Goal: Contribute content: Contribute content

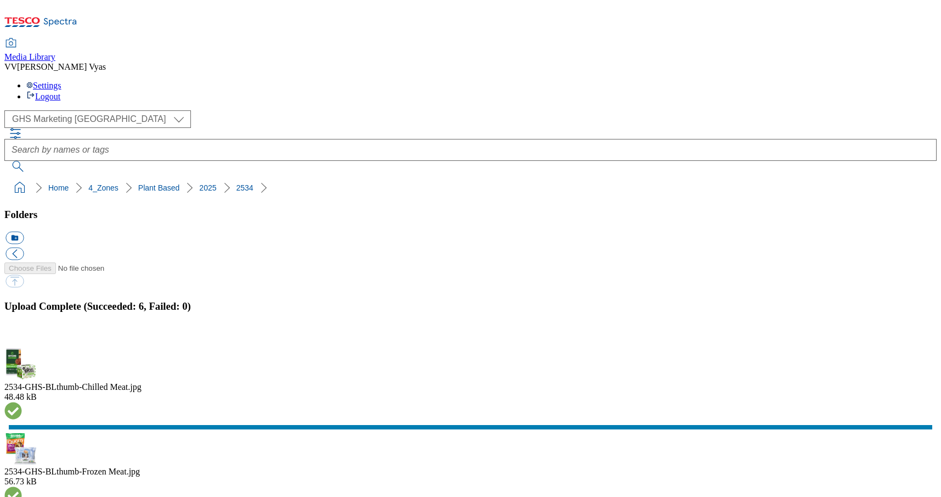
select select "flare-ghs-mktg"
click at [22, 335] on button "button" at bounding box center [13, 340] width 16 height 10
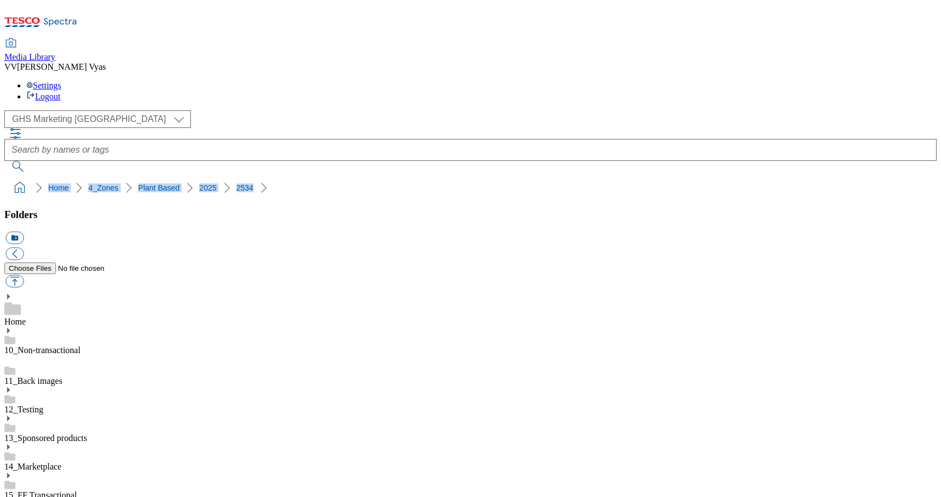
scroll to position [0, 0]
click at [12, 496] on icon at bounding box center [8, 504] width 8 height 8
click at [12, 496] on icon at bounding box center [8, 502] width 8 height 8
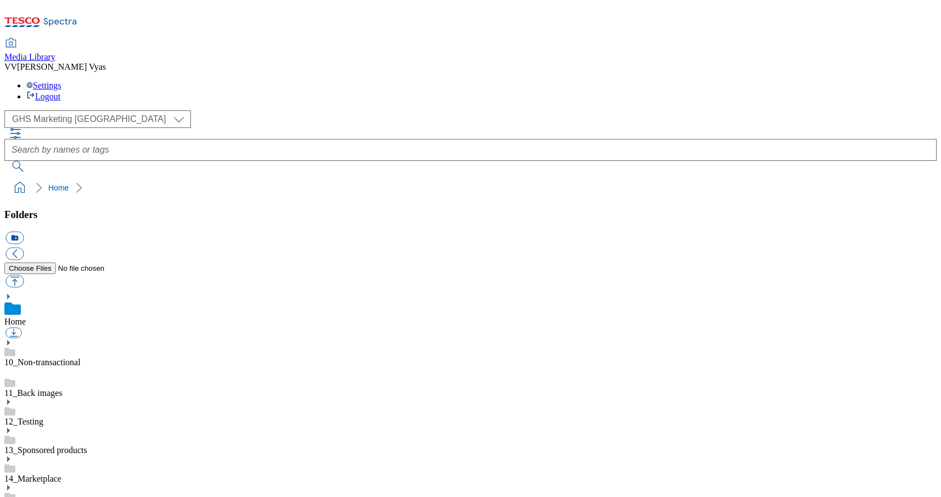
select select "flare-ghs-mktg"
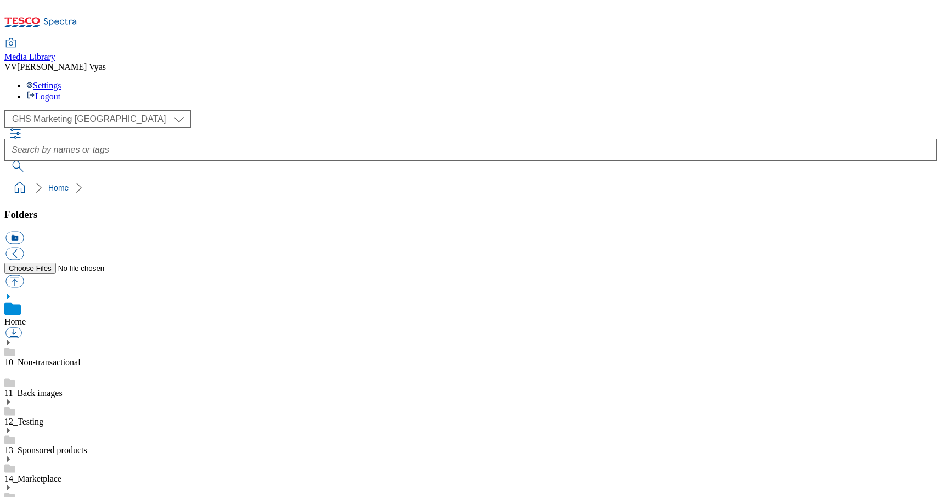
scroll to position [0, 1]
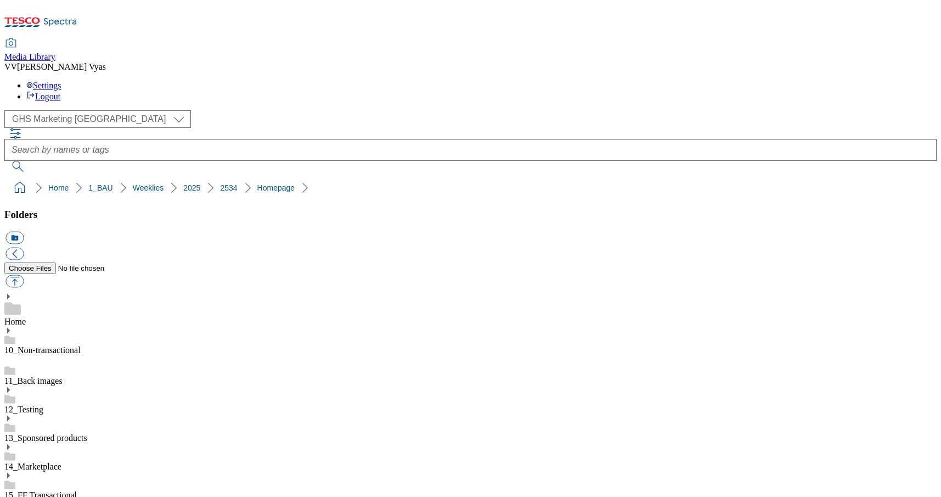
scroll to position [1094, 0]
click at [24, 275] on button "button" at bounding box center [14, 281] width 18 height 13
type input "C:\fakepath\2534-GHP-Carousel-Diwali.jpg"
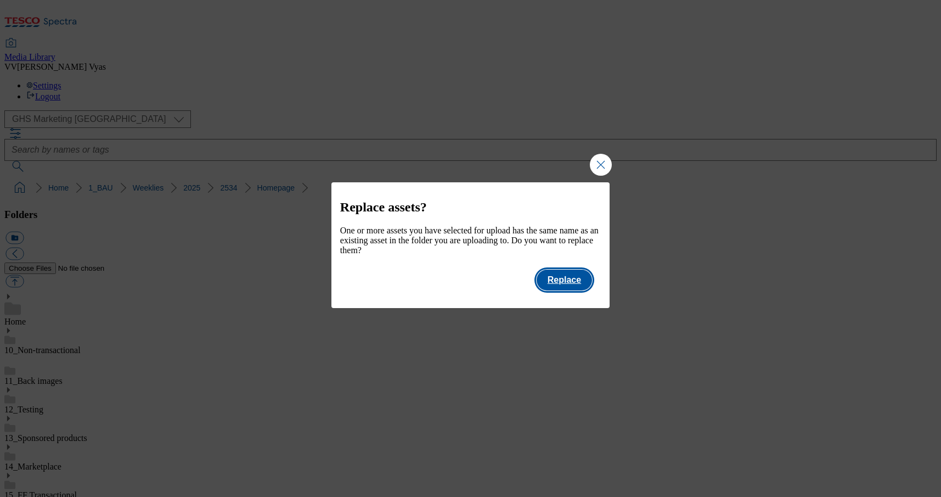
click at [568, 286] on button "Replace" at bounding box center [564, 279] width 55 height 21
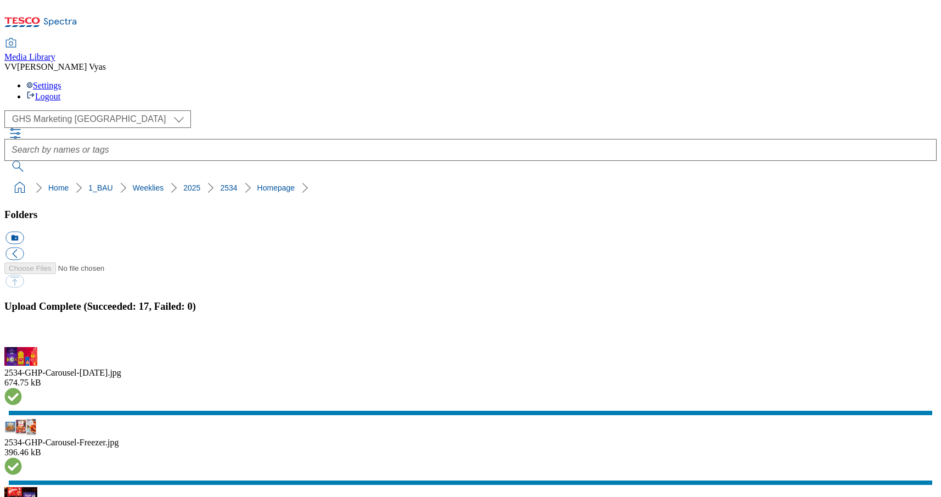
click at [22, 335] on button "button" at bounding box center [13, 340] width 16 height 10
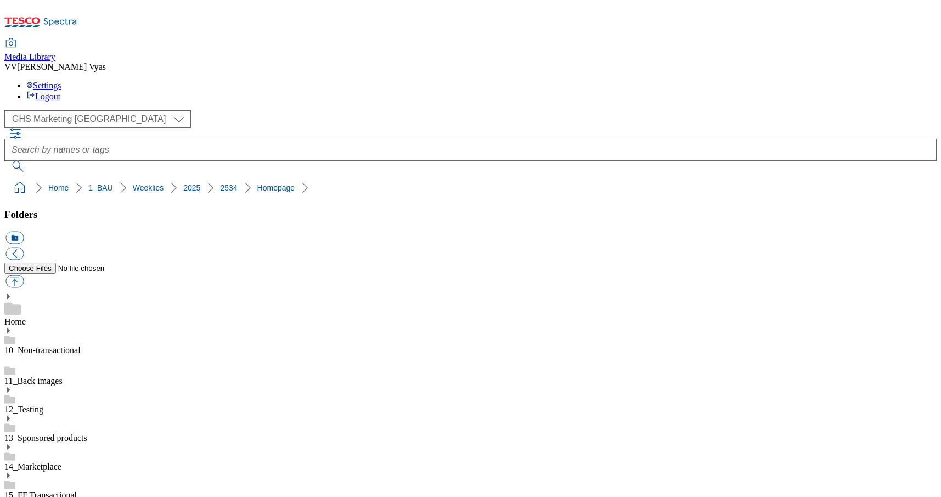
scroll to position [231, 0]
click at [24, 232] on button "icon_new_folder" at bounding box center [14, 238] width 18 height 13
type input "Search"
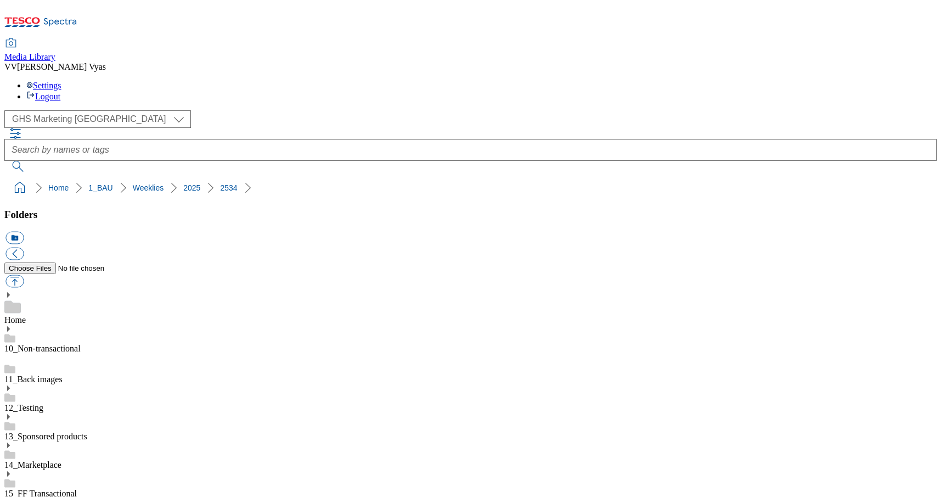
click at [24, 275] on button "button" at bounding box center [14, 281] width 18 height 13
type input "C:\fakepath\2534-GHS-FIbanner-650x200-Andrex.jpg"
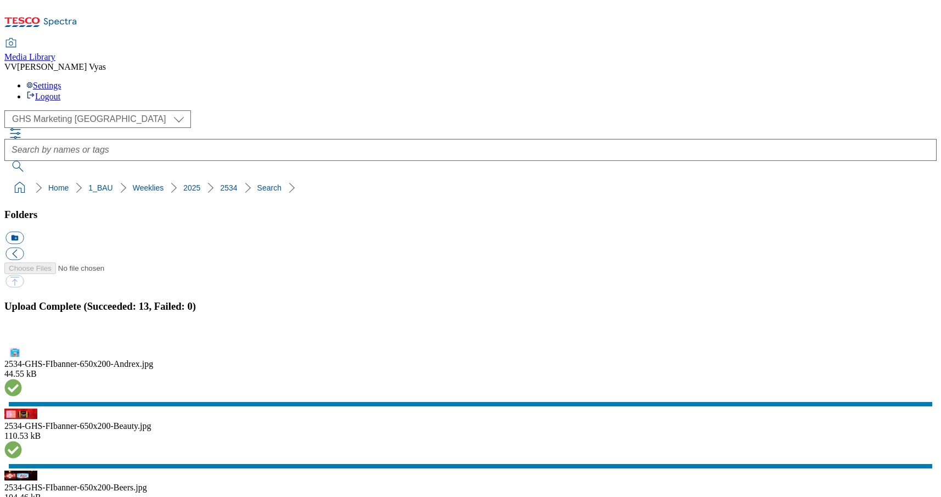
drag, startPoint x: 925, startPoint y: 266, endPoint x: 892, endPoint y: 269, distance: 33.0
click at [22, 335] on button "button" at bounding box center [13, 340] width 16 height 10
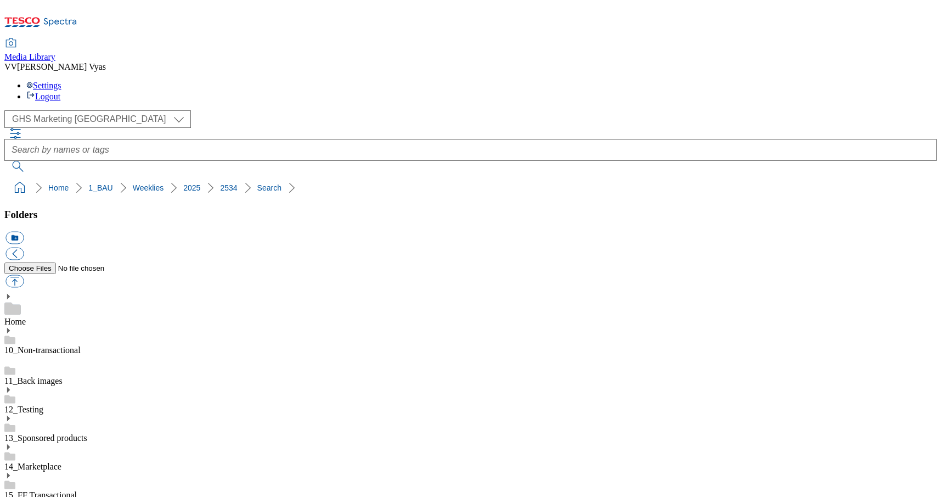
click at [24, 232] on button "icon_new_folder" at bounding box center [14, 238] width 18 height 13
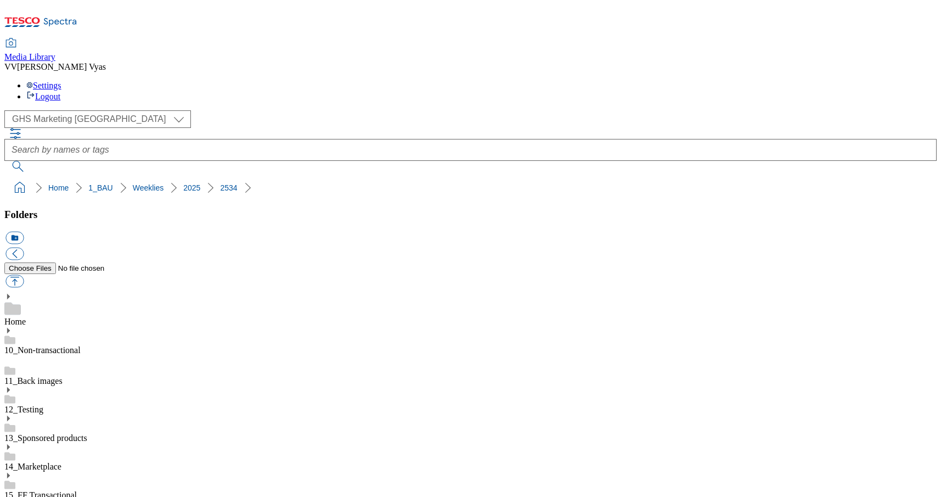
type input "App Splash"
click at [24, 275] on button "button" at bounding box center [14, 281] width 18 height 13
type input "C:\fakepath\2534-WF-530091_Splashscreen_Mobile_Autumn.jpg"
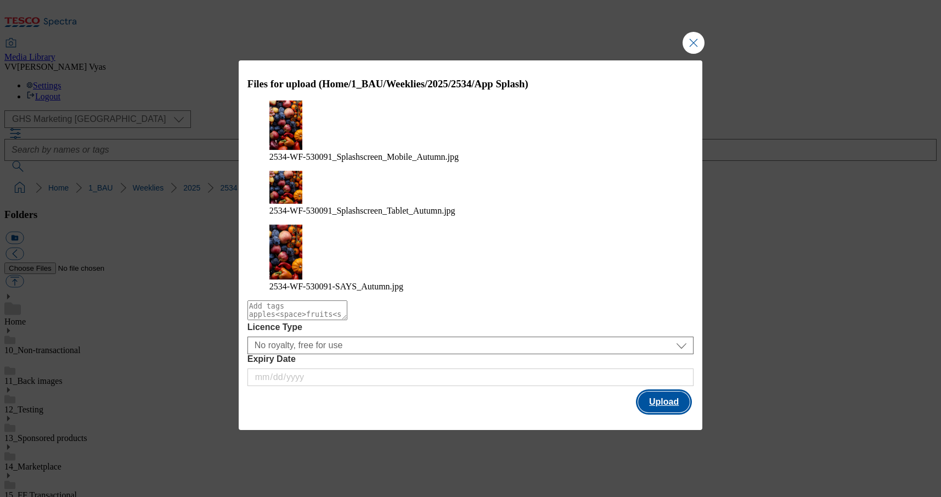
click at [668, 391] on button "Upload" at bounding box center [664, 401] width 52 height 21
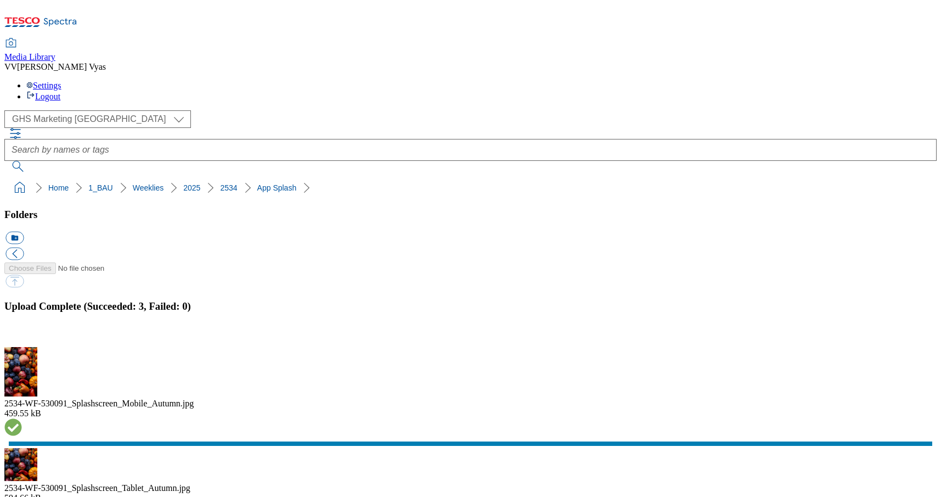
click at [22, 335] on button "button" at bounding box center [13, 340] width 16 height 10
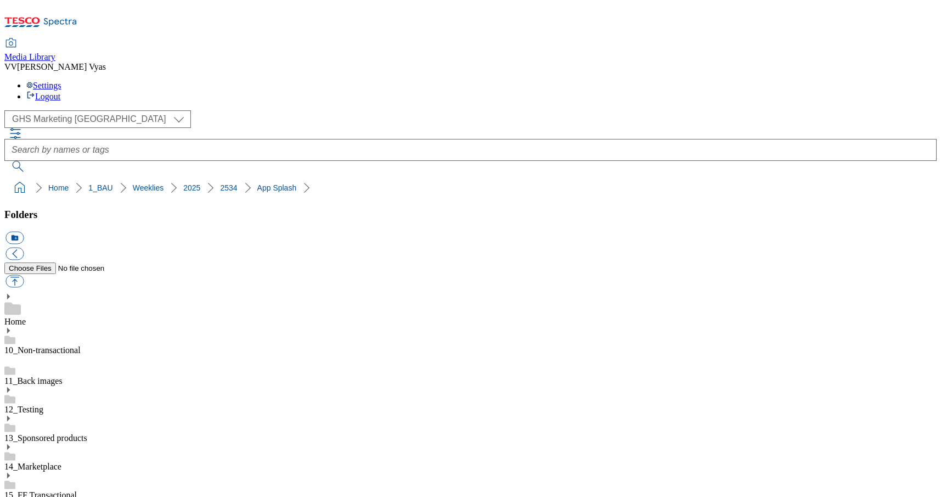
click at [24, 232] on button "icon_new_folder" at bounding box center [14, 238] width 18 height 13
type input "CIT"
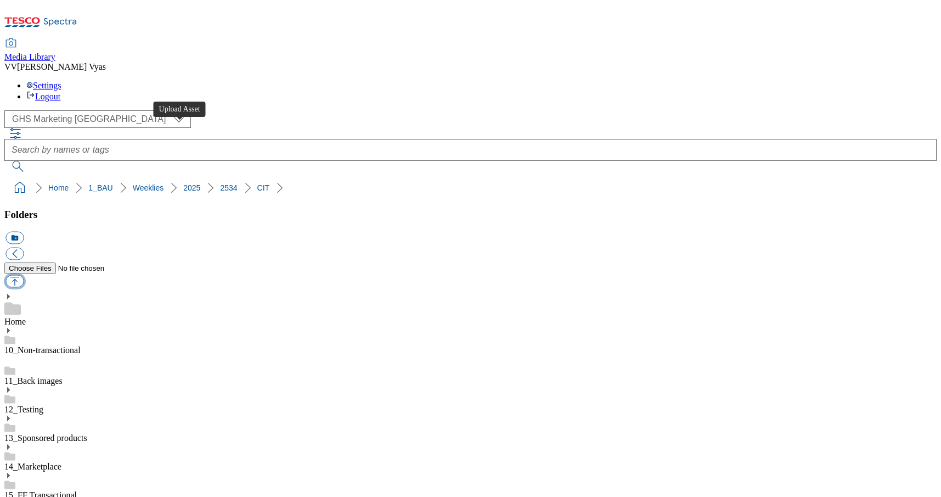
click at [24, 275] on button "button" at bounding box center [14, 281] width 18 height 13
type input "C:\fakepath\2534-GHS-Vis-Nav-CIT-743x430-Coffee.jpg"
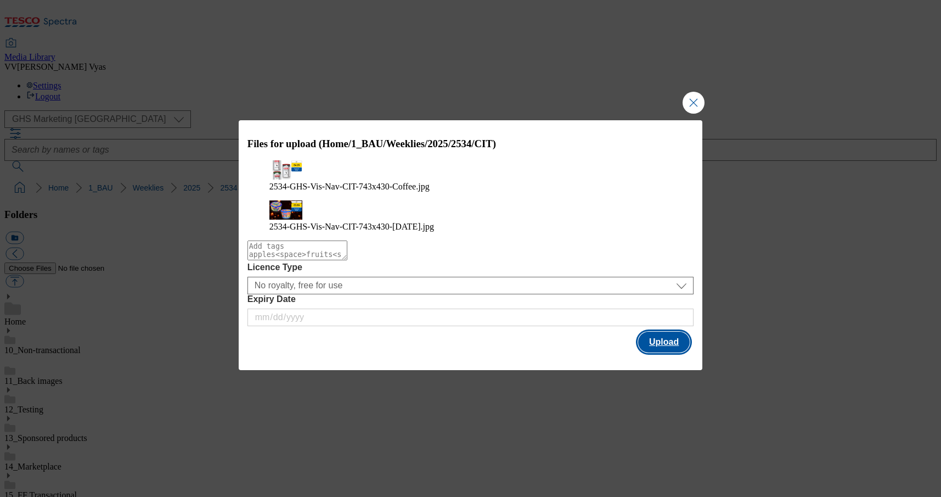
click at [664, 335] on button "Upload" at bounding box center [664, 341] width 52 height 21
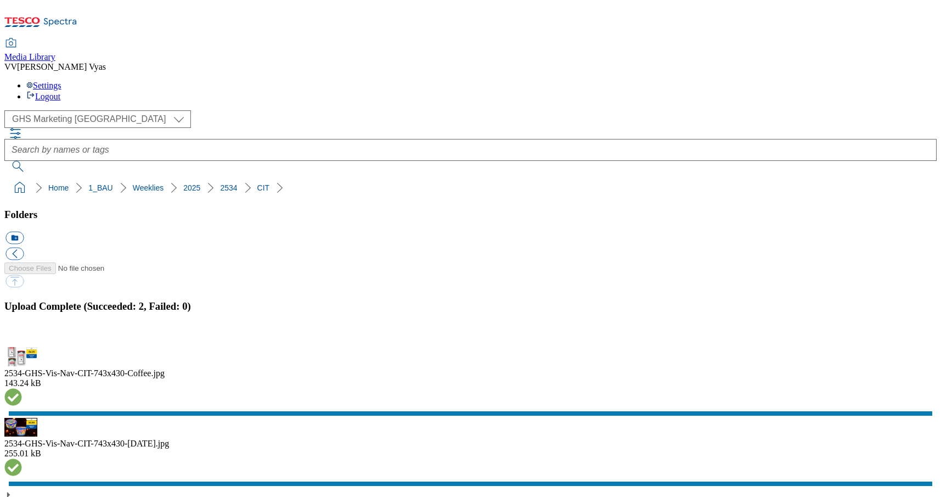
click at [24, 232] on button "icon_new_folder" at bounding box center [14, 238] width 18 height 13
type input "SO"
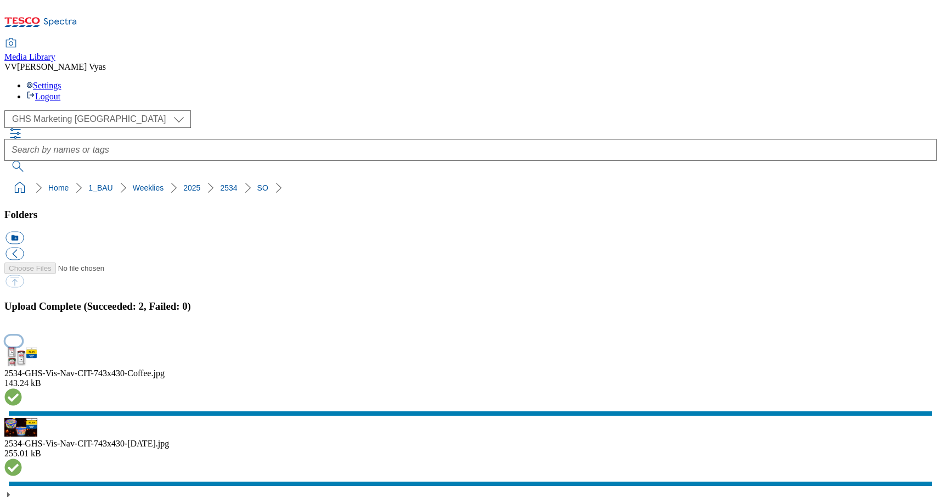
scroll to position [0, 1]
click at [22, 335] on button "button" at bounding box center [13, 340] width 16 height 10
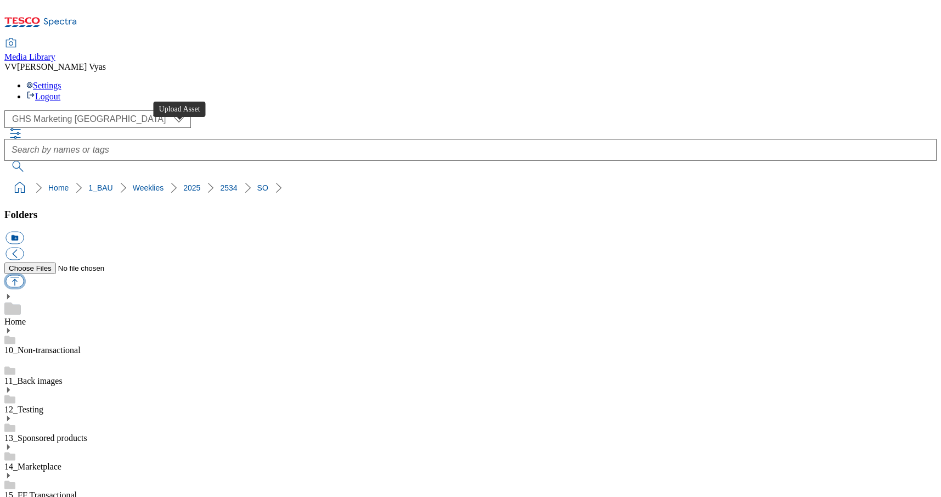
click at [24, 275] on button "button" at bounding box center [14, 281] width 18 height 13
type input "C:\fakepath\2534-GHP-SO-New-stamp-Andrex.jpg"
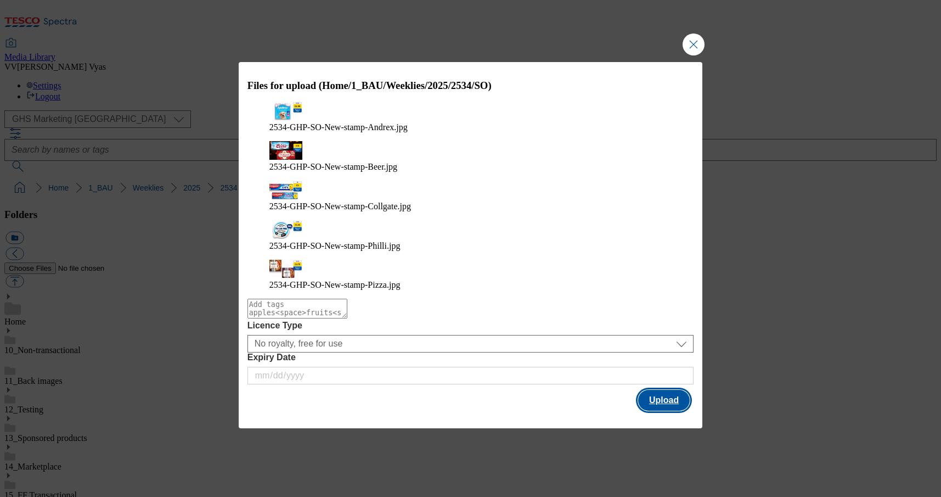
click at [670, 390] on button "Upload" at bounding box center [664, 400] width 52 height 21
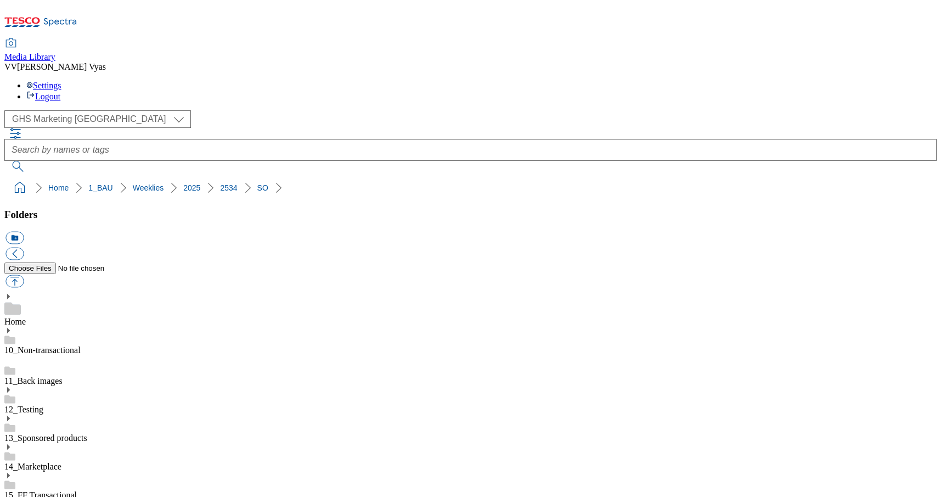
select select "flare-ghs-mktg"
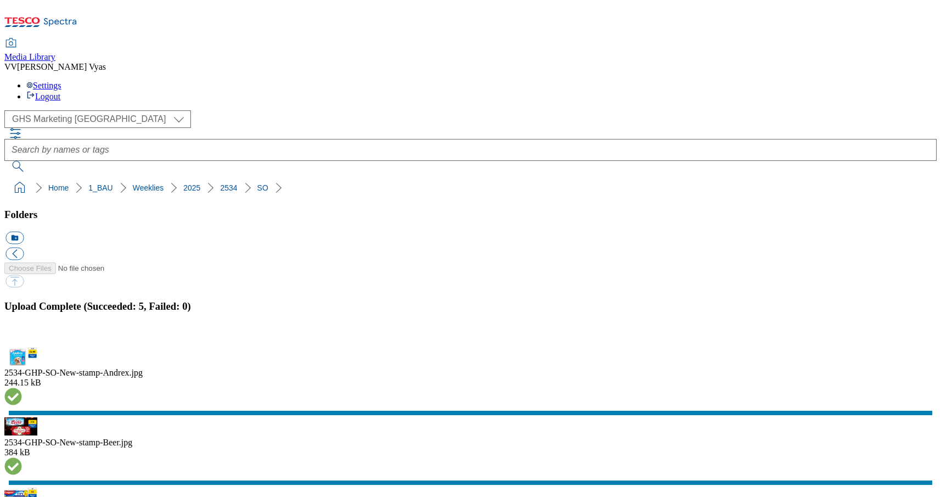
drag, startPoint x: 108, startPoint y: 293, endPoint x: 105, endPoint y: 299, distance: 6.9
drag, startPoint x: 925, startPoint y: 266, endPoint x: 861, endPoint y: 270, distance: 64.9
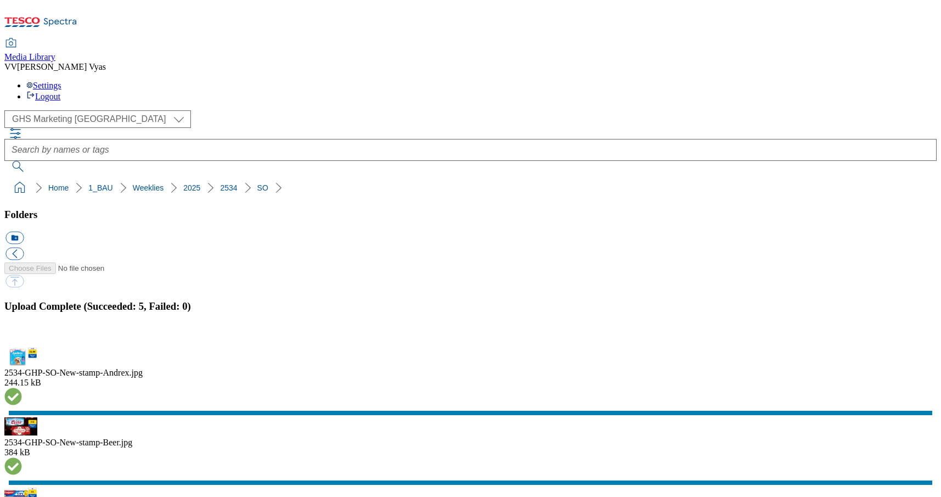
click at [22, 335] on button "button" at bounding box center [13, 340] width 16 height 10
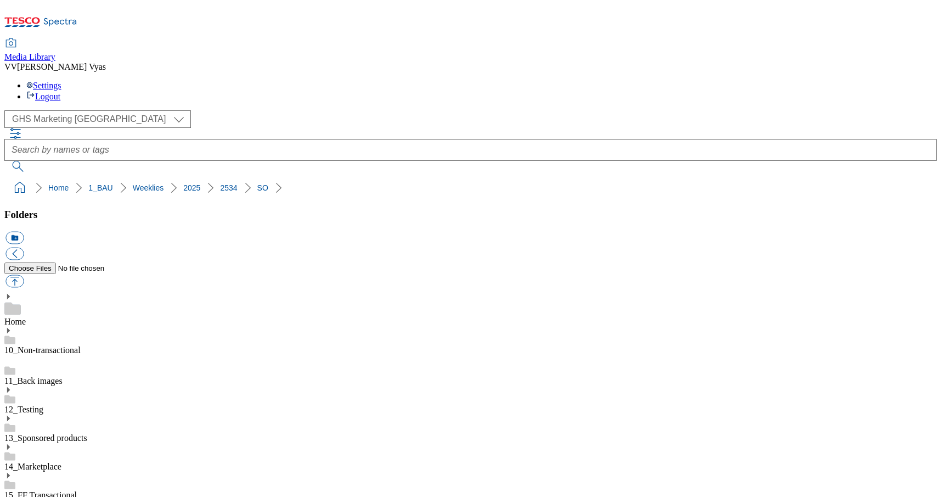
scroll to position [0, 1]
drag, startPoint x: 213, startPoint y: 102, endPoint x: 5, endPoint y: 103, distance: 208.6
click at [5, 177] on nav "Home 1_BAU Weeklies 2025 2534" at bounding box center [470, 187] width 932 height 21
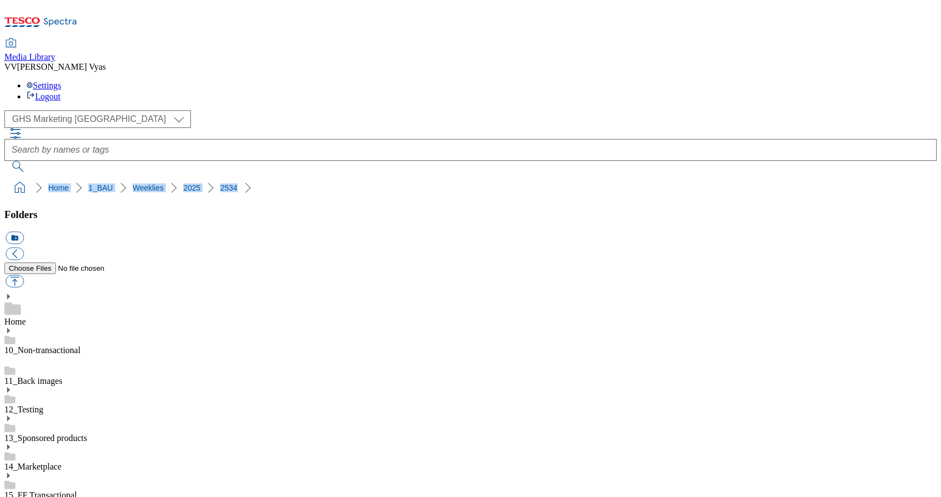
scroll to position [1, 0]
copy ol "Home 1_BAU Weeklies 2025 2534"
